Goal: Find specific page/section: Find specific page/section

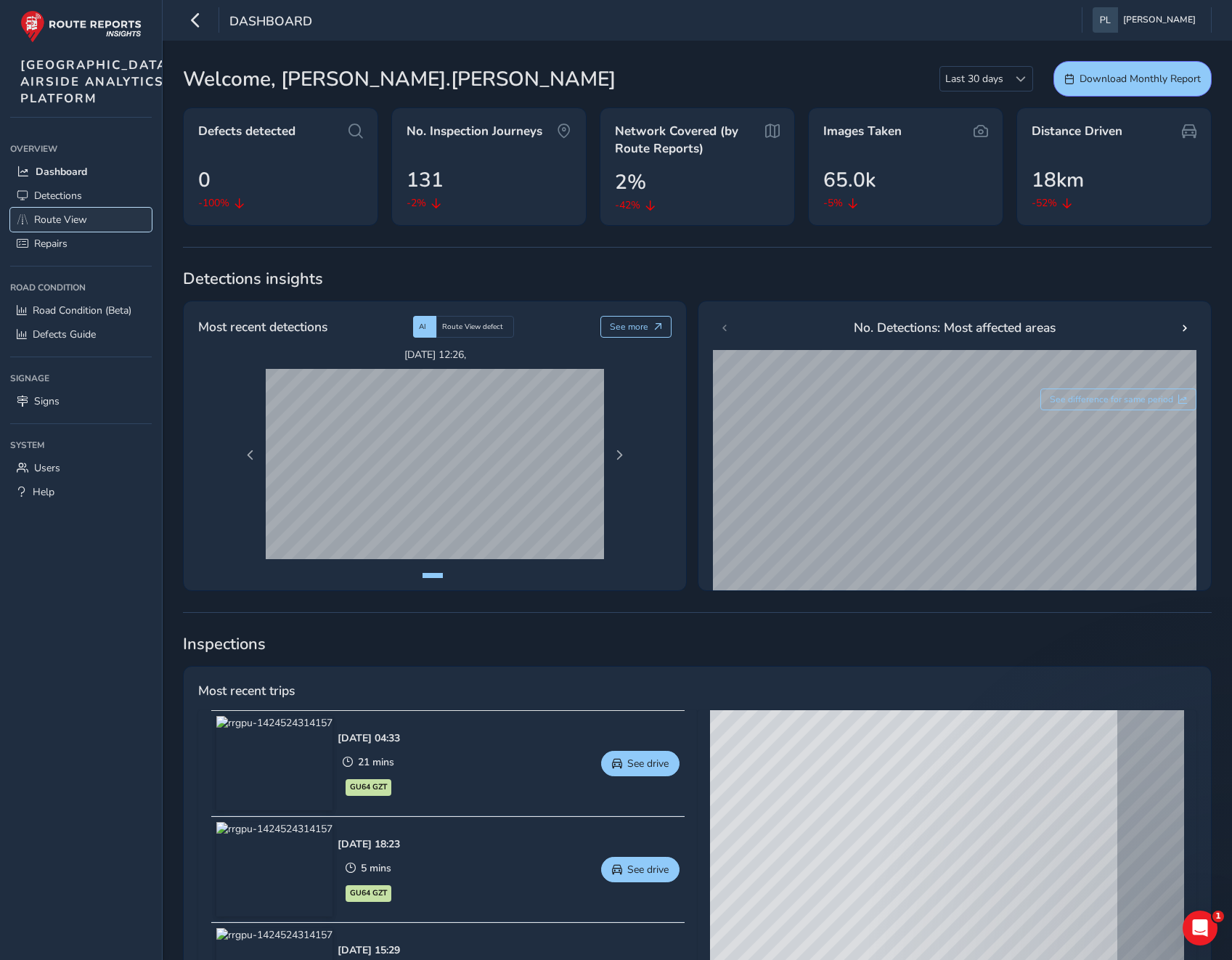
click at [79, 227] on span "Route View" at bounding box center [60, 219] width 53 height 13
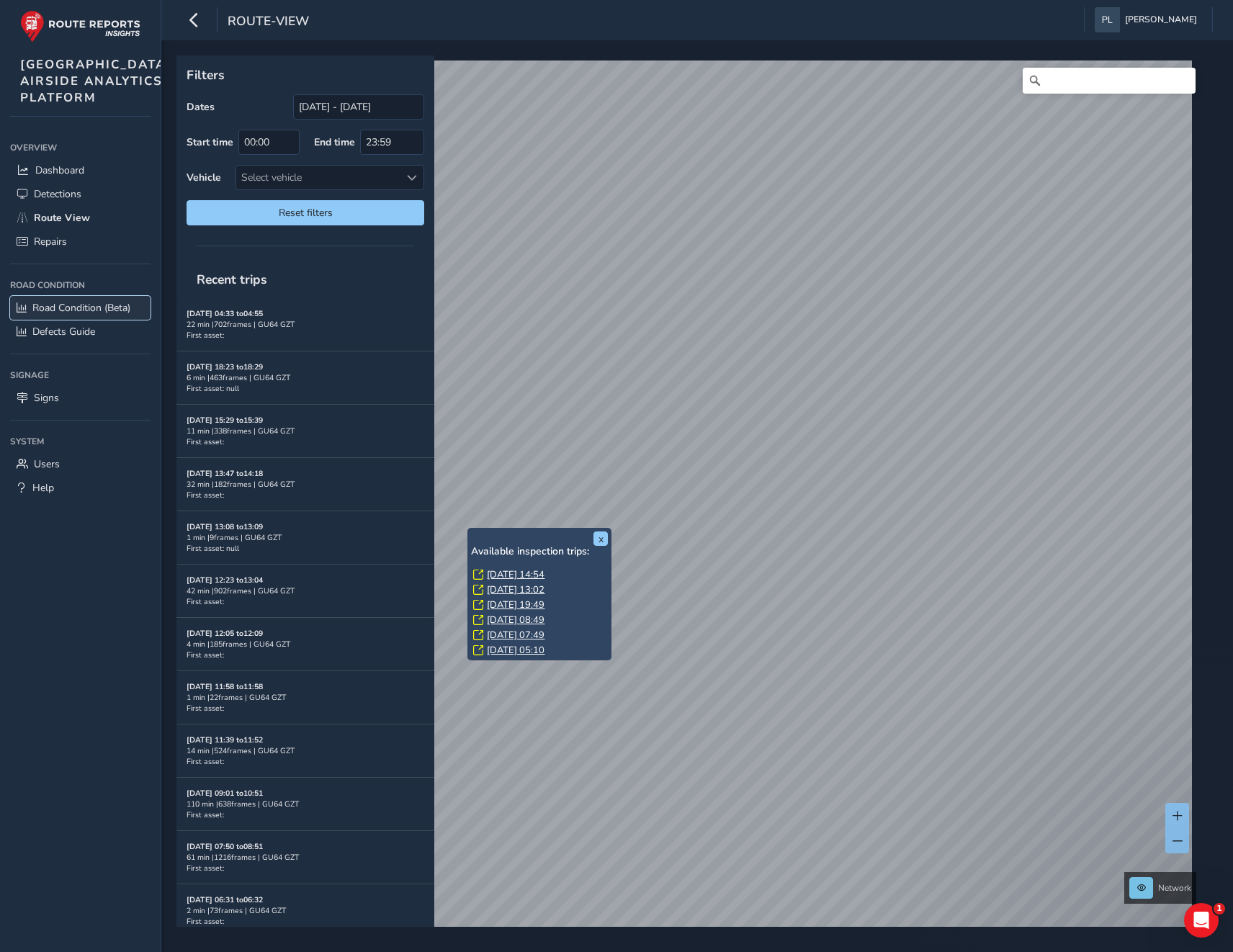
click at [70, 315] on span "Road Condition (Beta)" at bounding box center [81, 308] width 98 height 13
